Goal: Information Seeking & Learning: Understand process/instructions

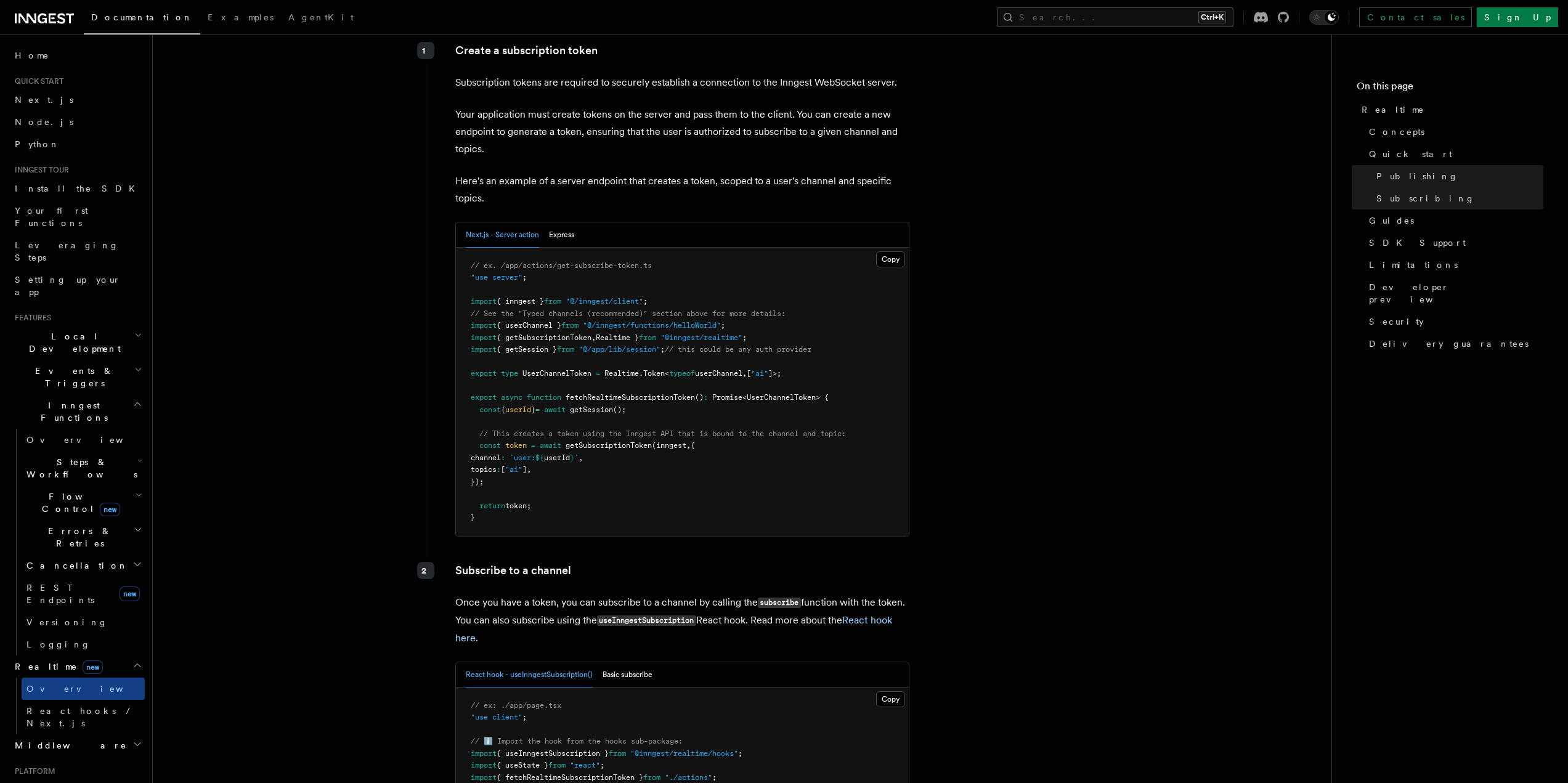
scroll to position [1724, 0]
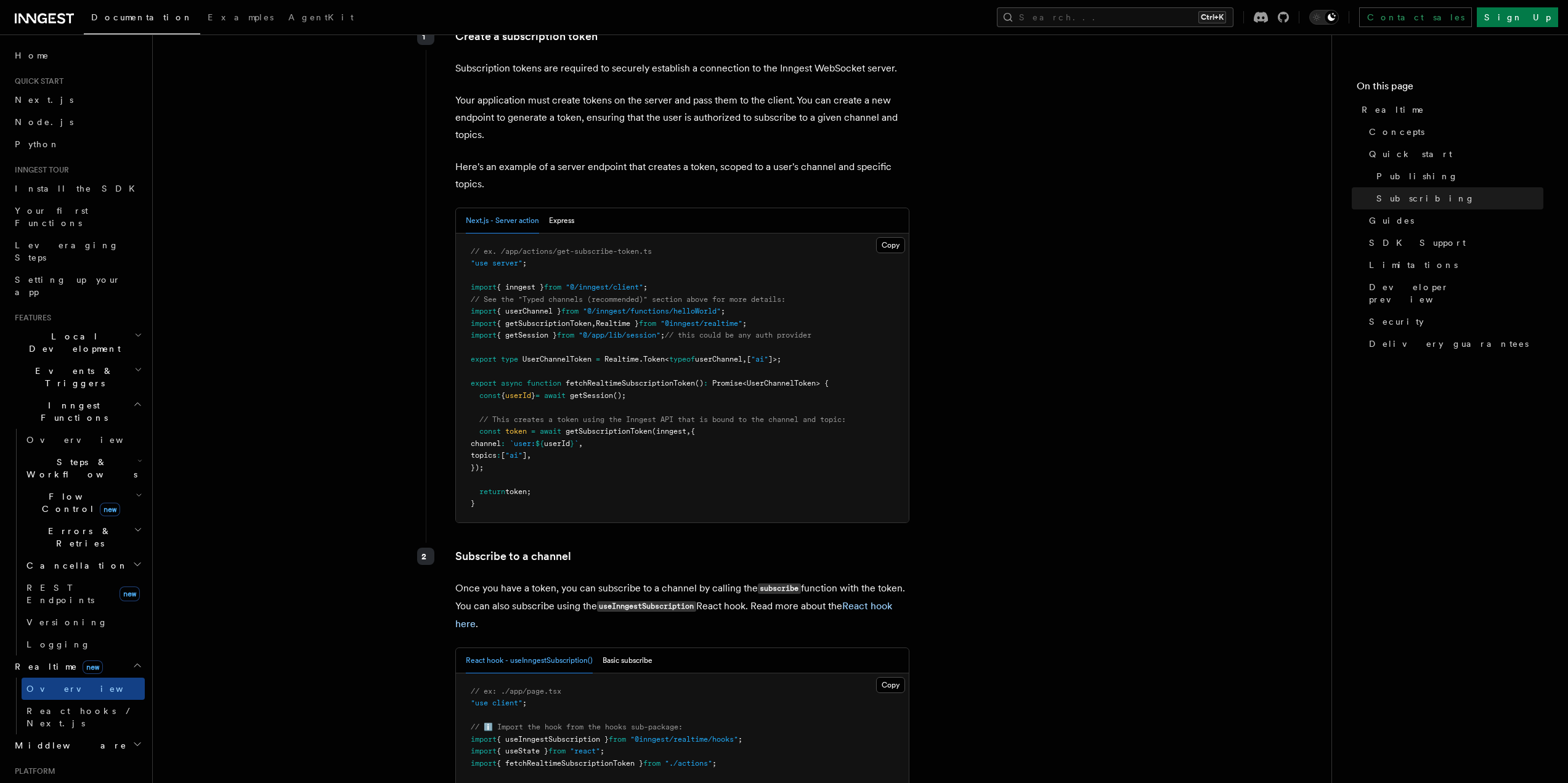
click at [616, 427] on span "getSubscriptionToken" at bounding box center [609, 431] width 86 height 9
click at [627, 427] on span "getSubscriptionToken" at bounding box center [609, 431] width 86 height 9
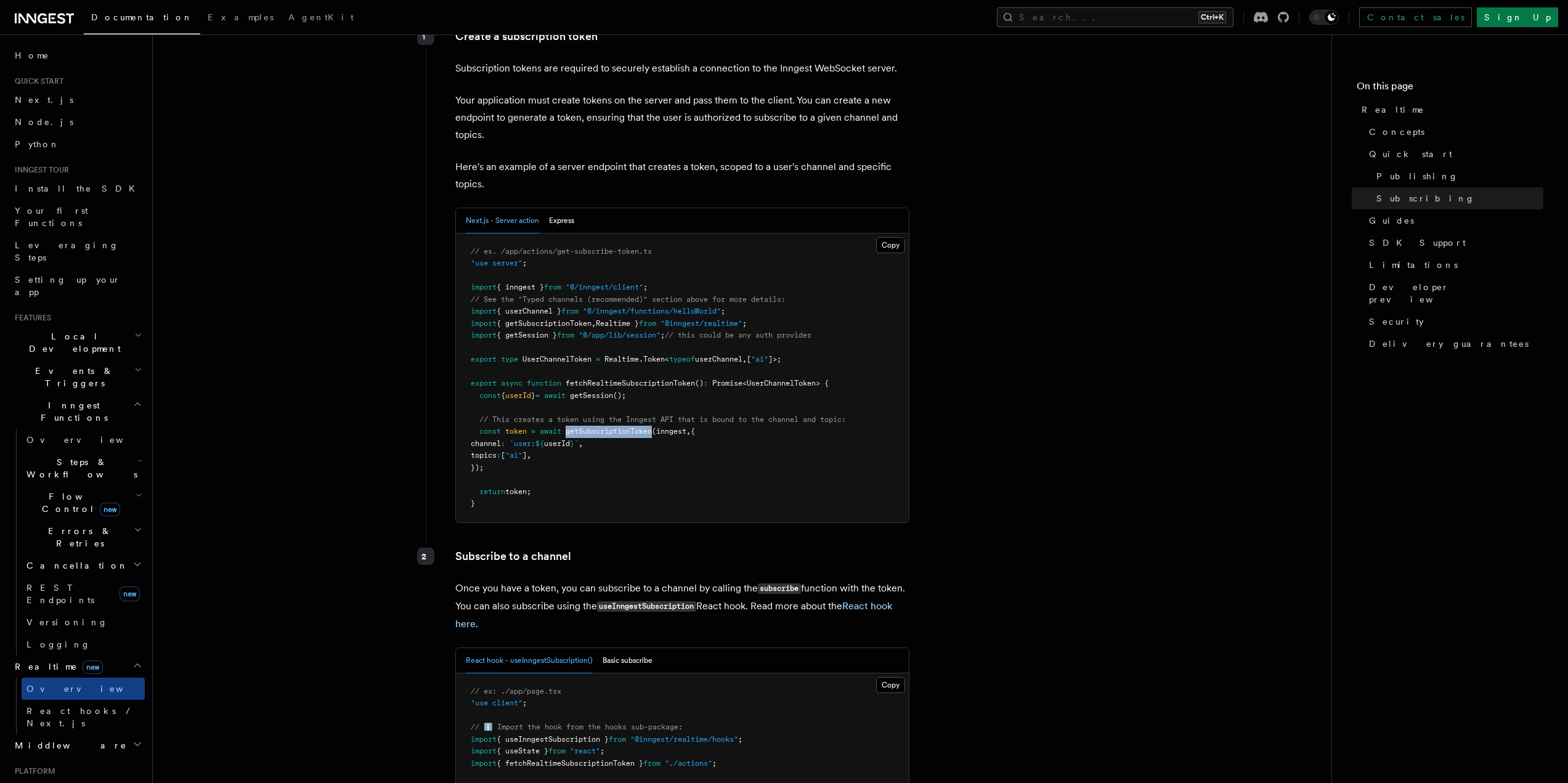
click at [627, 427] on span "getSubscriptionToken" at bounding box center [609, 431] width 86 height 9
click at [649, 427] on span "getSubscriptionToken" at bounding box center [609, 431] width 86 height 9
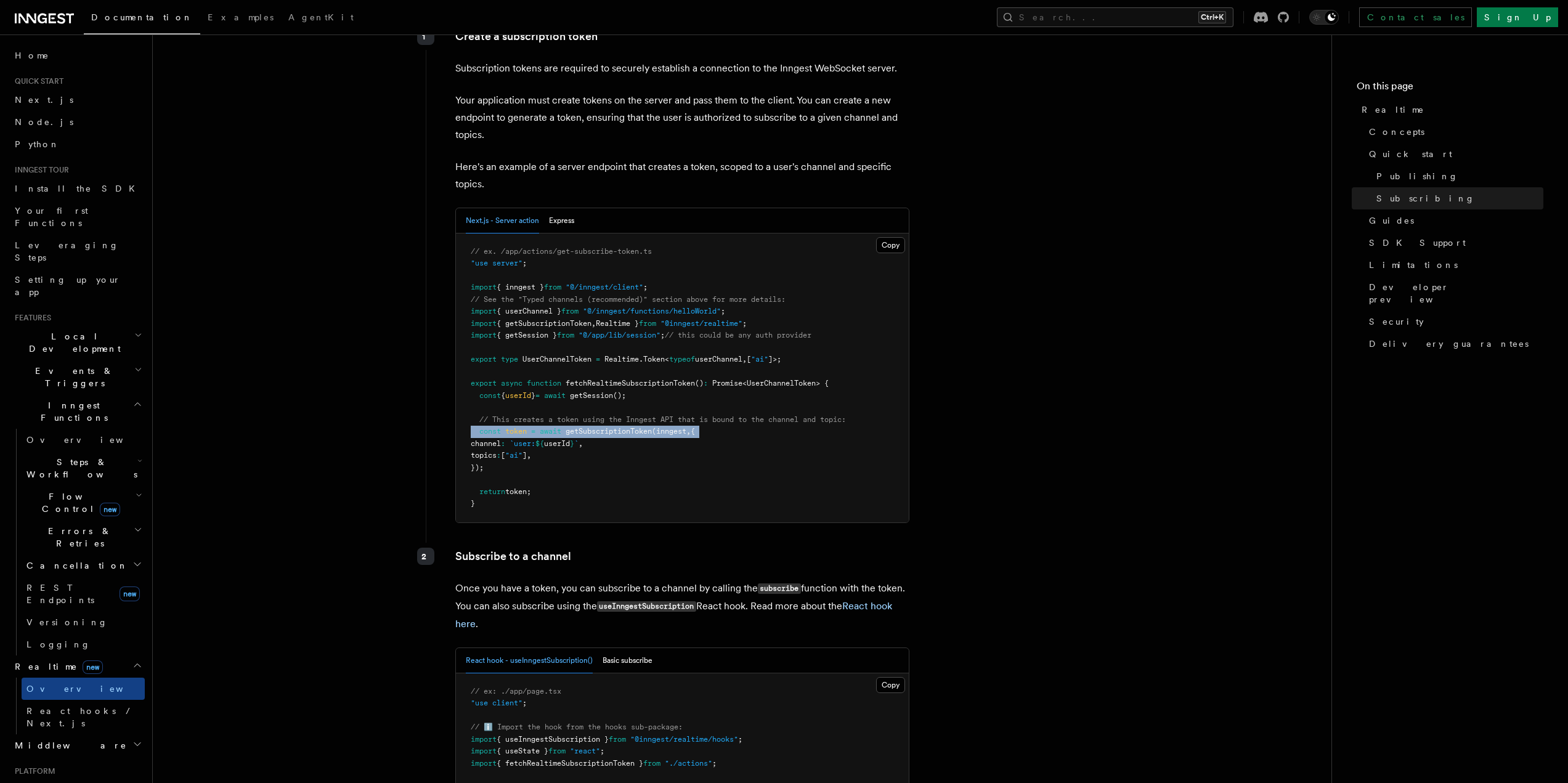
click at [682, 427] on span "(inngest" at bounding box center [669, 431] width 35 height 9
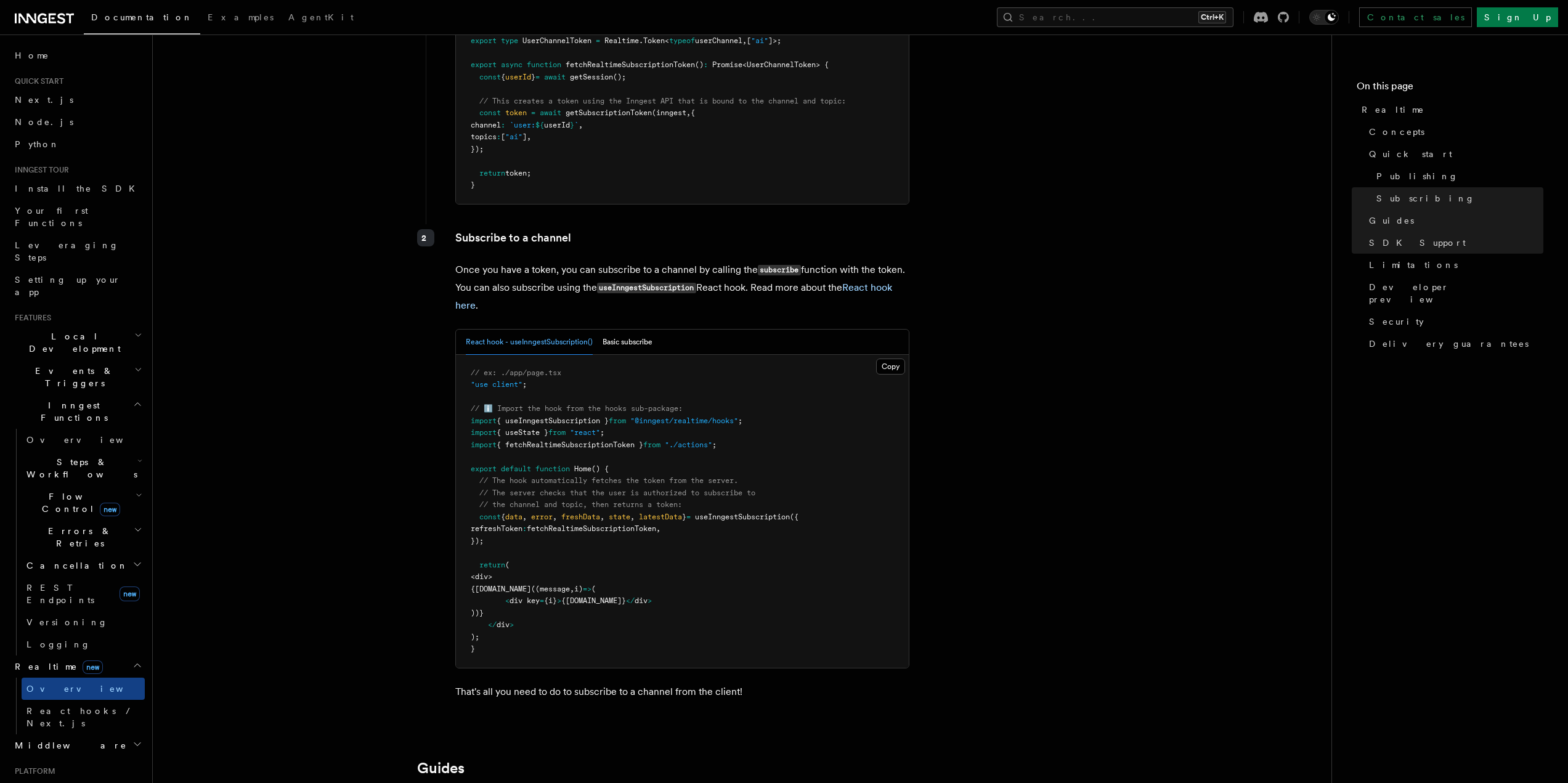
scroll to position [2033, 0]
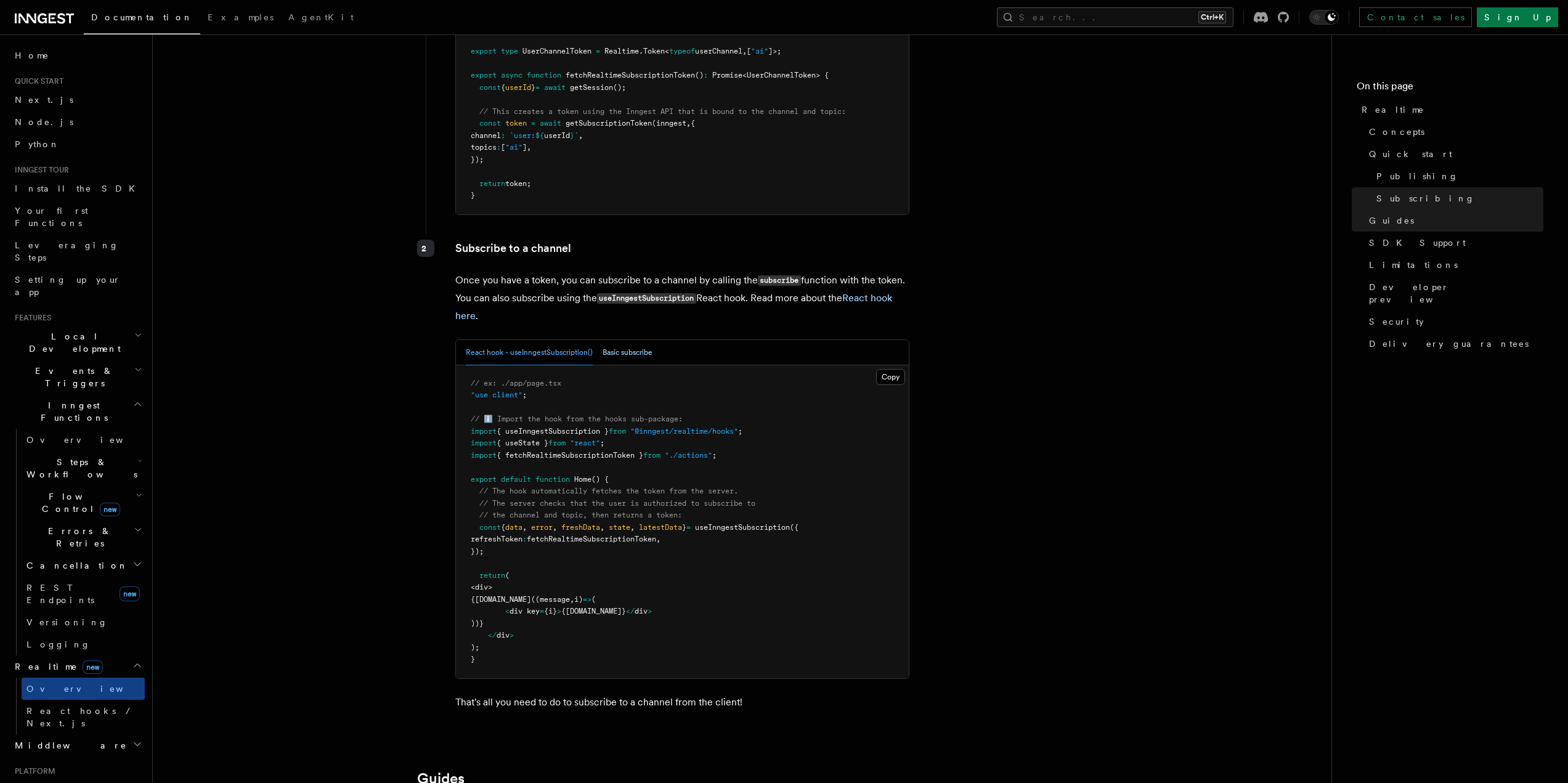
click at [632, 340] on button "Basic subscribe" at bounding box center [628, 352] width 50 height 25
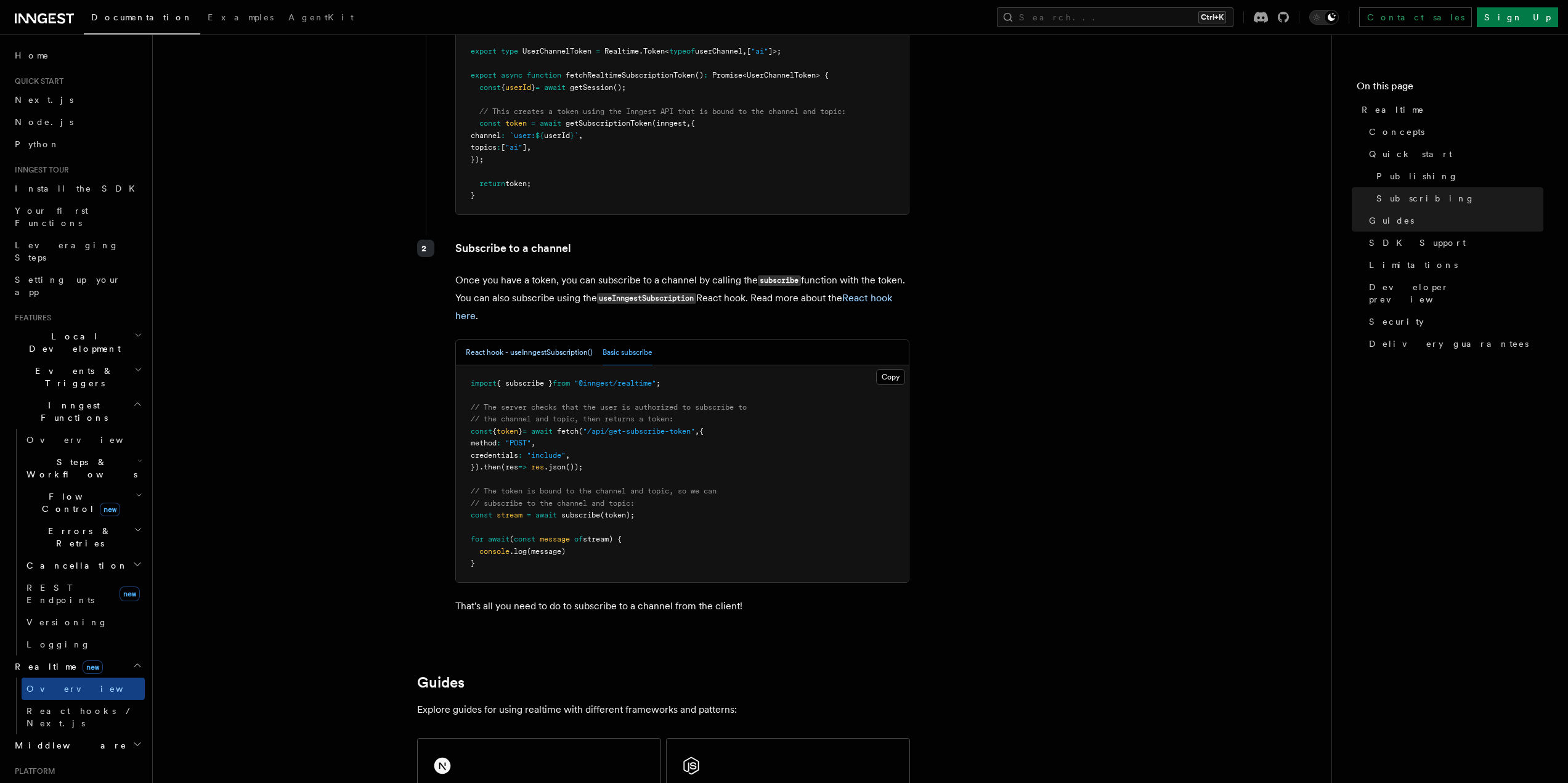
click at [564, 340] on button "React hook - useInngestSubscription()" at bounding box center [529, 352] width 127 height 25
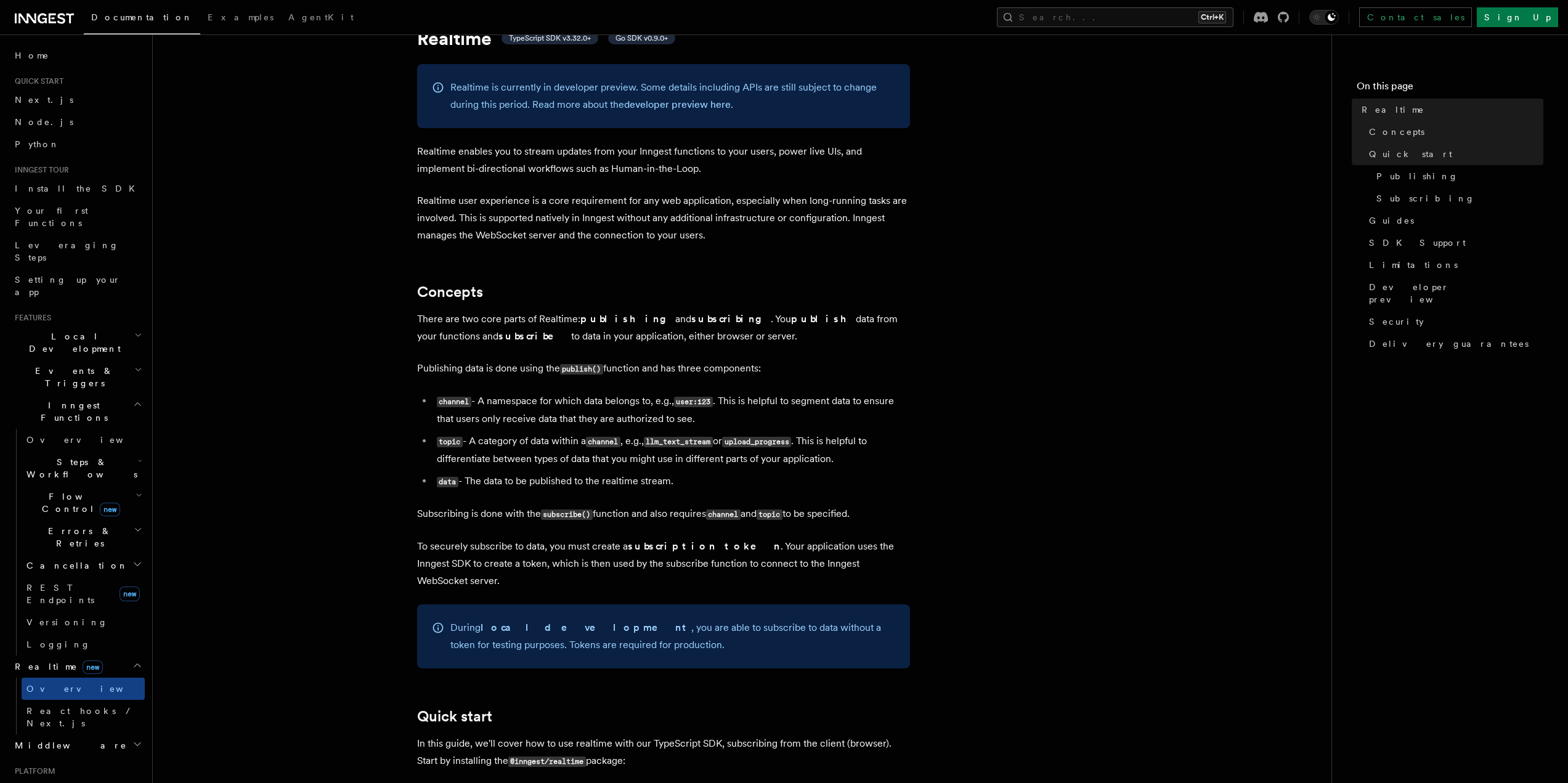
scroll to position [0, 0]
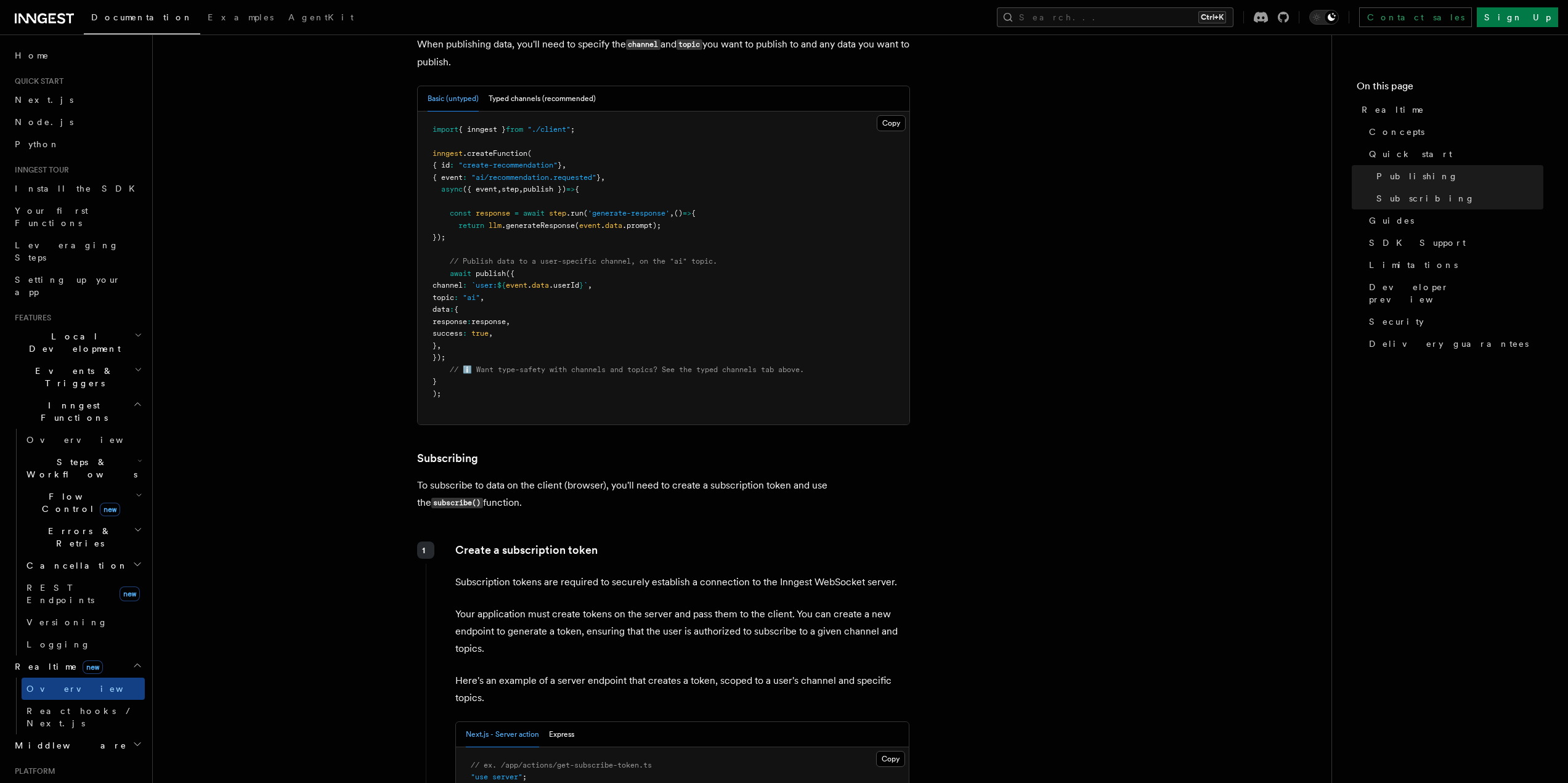
scroll to position [1170, 0]
